Goal: Transaction & Acquisition: Obtain resource

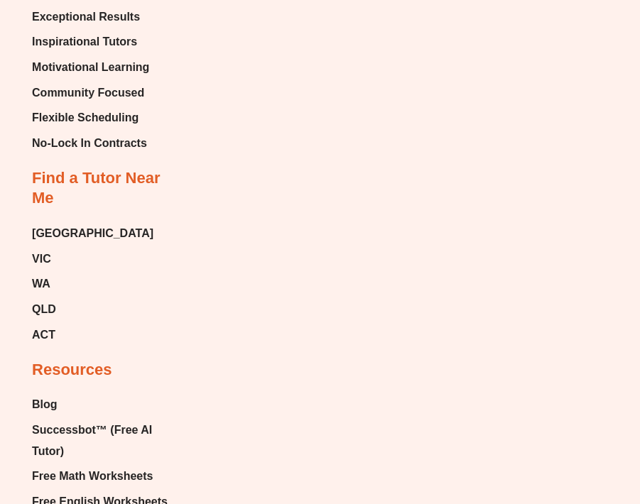
scroll to position [8879, 0]
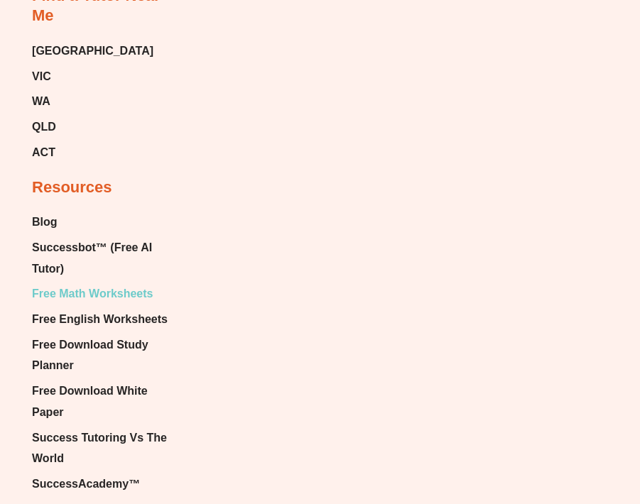
click at [73, 283] on span "Free Math Worksheets" at bounding box center [92, 293] width 121 height 21
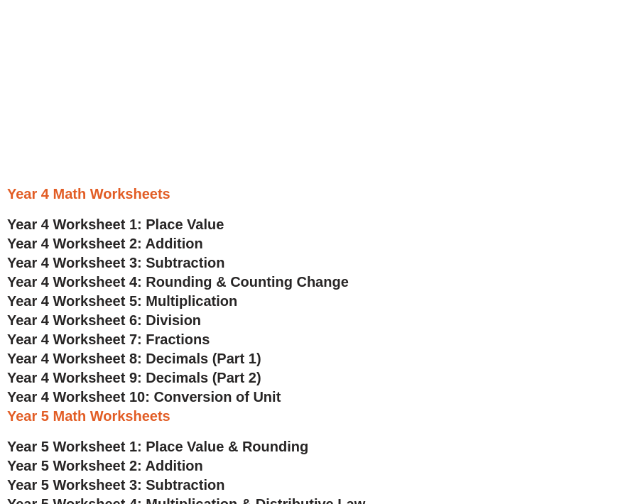
scroll to position [2037, 0]
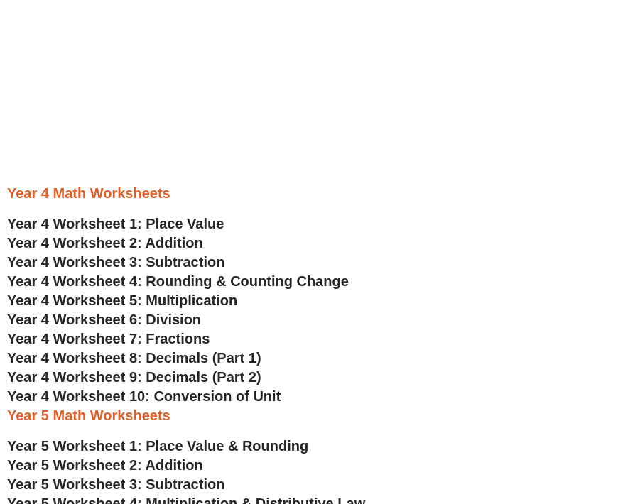
click at [183, 297] on span "Year 4 Worksheet 5: Multiplication" at bounding box center [122, 301] width 230 height 16
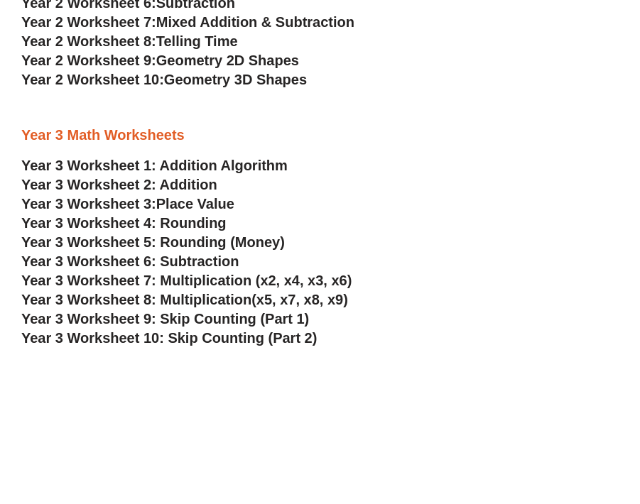
scroll to position [1597, 0]
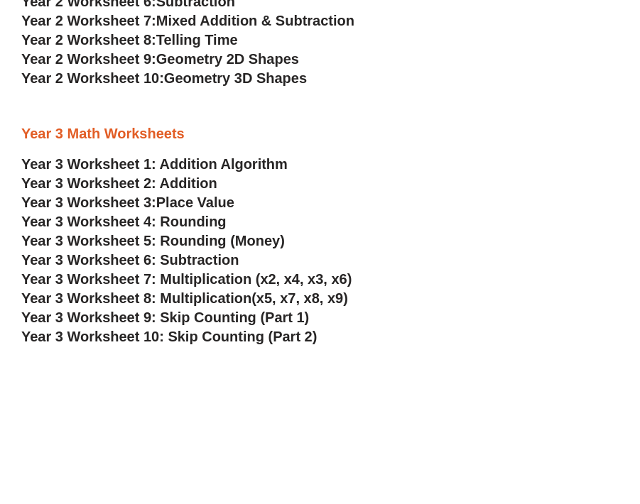
click at [220, 298] on span "Year 3 Worksheet 8: Multiplication" at bounding box center [136, 298] width 230 height 16
